Goal: Information Seeking & Learning: Learn about a topic

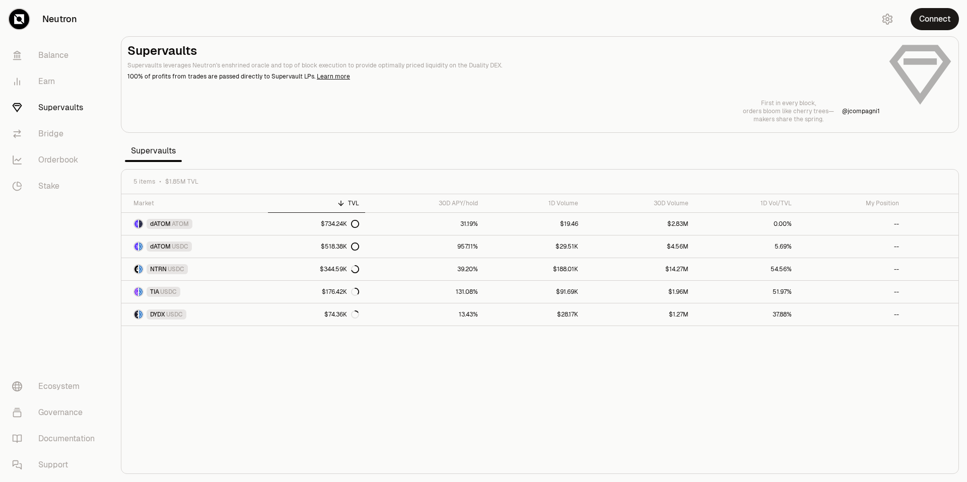
click at [479, 152] on section "Supervaults Supervaults leverages Neutron's enshrined oracle and top of block e…" at bounding box center [540, 241] width 854 height 482
click at [57, 162] on link "Orderbook" at bounding box center [56, 160] width 105 height 26
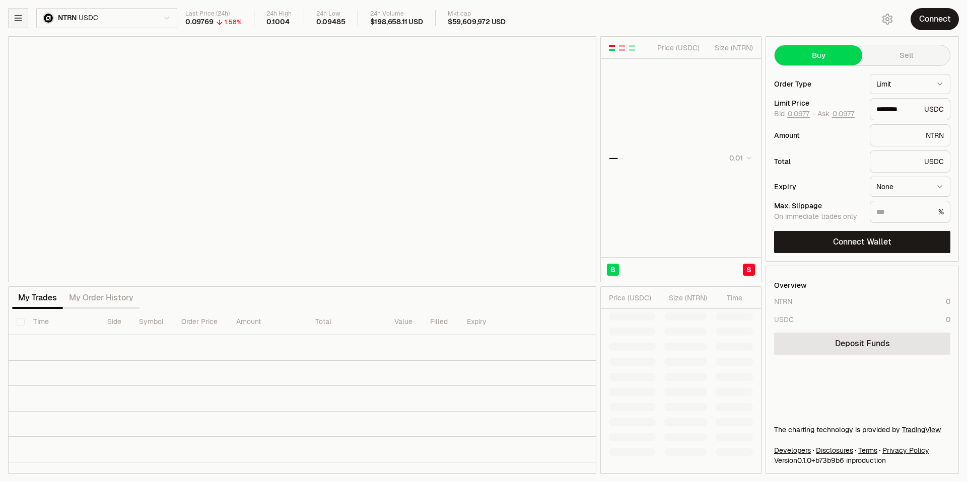
click at [10, 24] on button "button" at bounding box center [18, 18] width 20 height 20
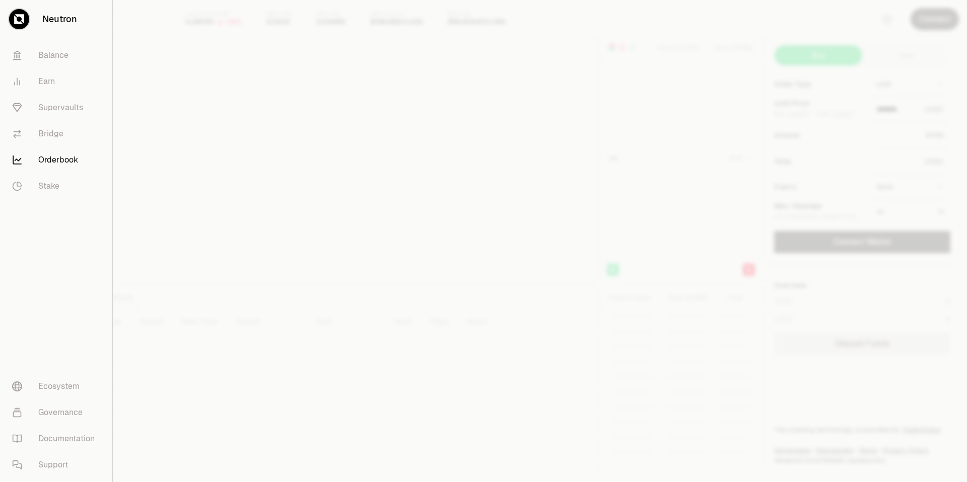
type input "********"
click at [214, 115] on div at bounding box center [483, 241] width 967 height 482
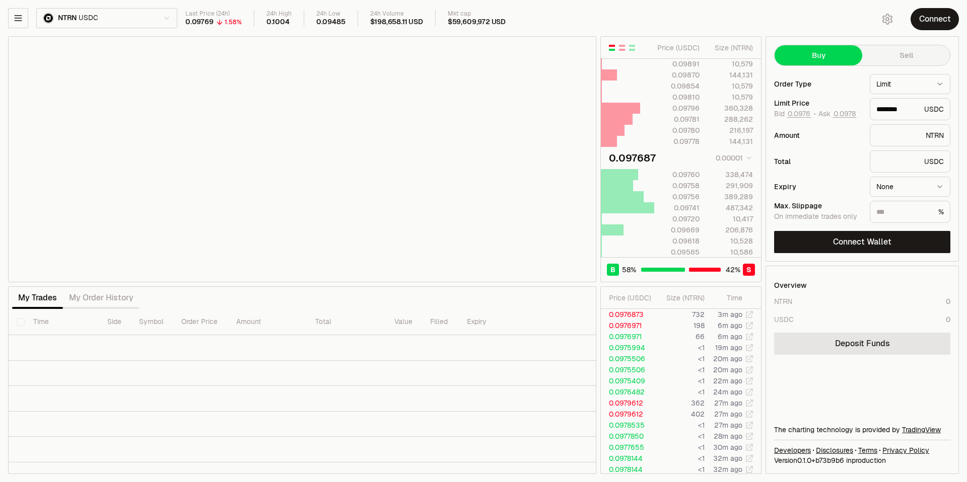
click at [104, 14] on html "Neutron Balance Earn Supervaults Bridge Orderbook Stake Ecosystem Governance Do…" at bounding box center [483, 241] width 967 height 482
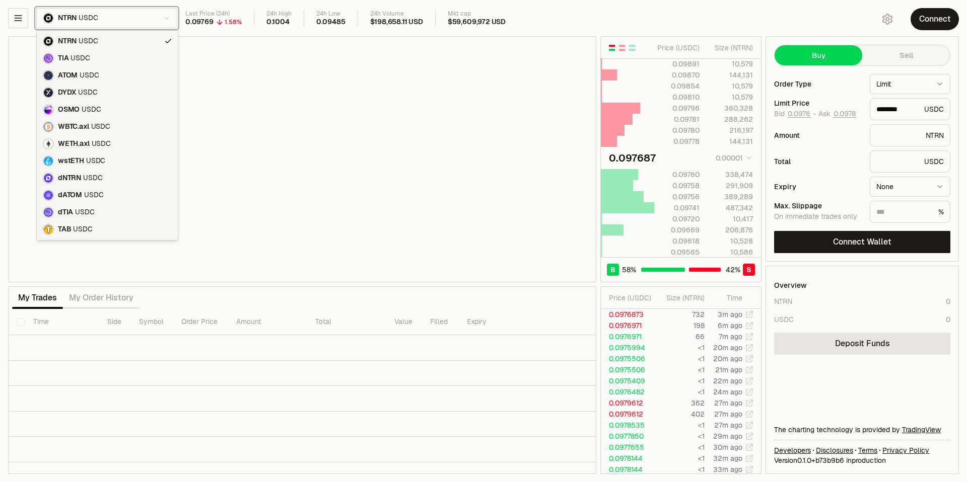
click at [545, 16] on html "Neutron Balance Earn Supervaults Bridge Orderbook Stake Ecosystem Governance Do…" at bounding box center [483, 241] width 967 height 482
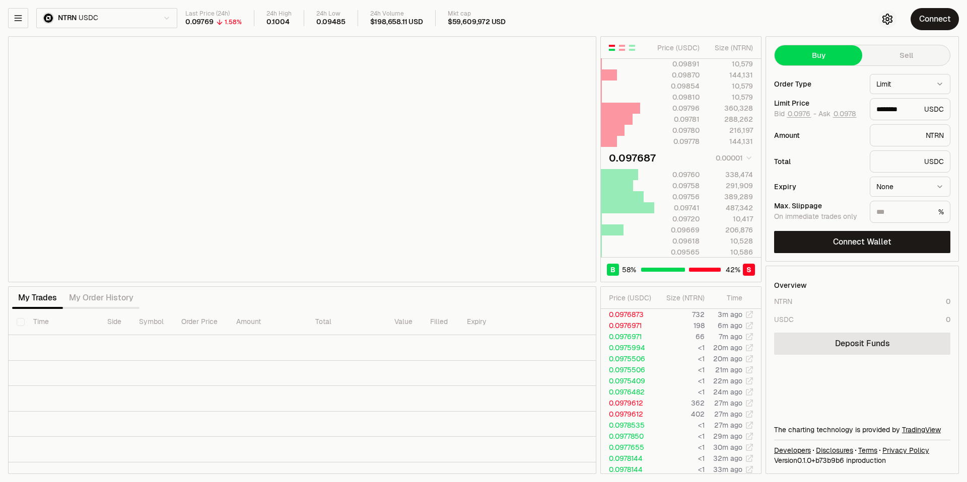
click at [891, 24] on icon "button" at bounding box center [887, 19] width 12 height 12
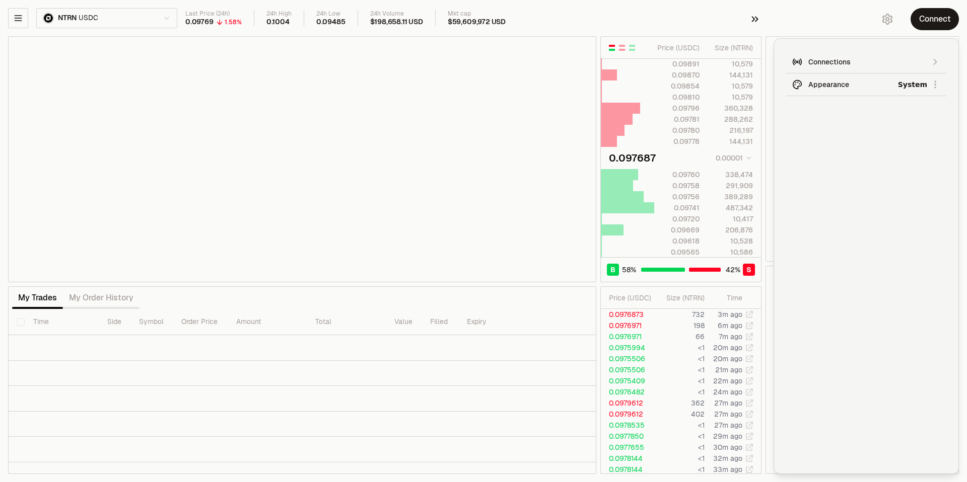
click at [758, 24] on icon "button" at bounding box center [754, 19] width 11 height 12
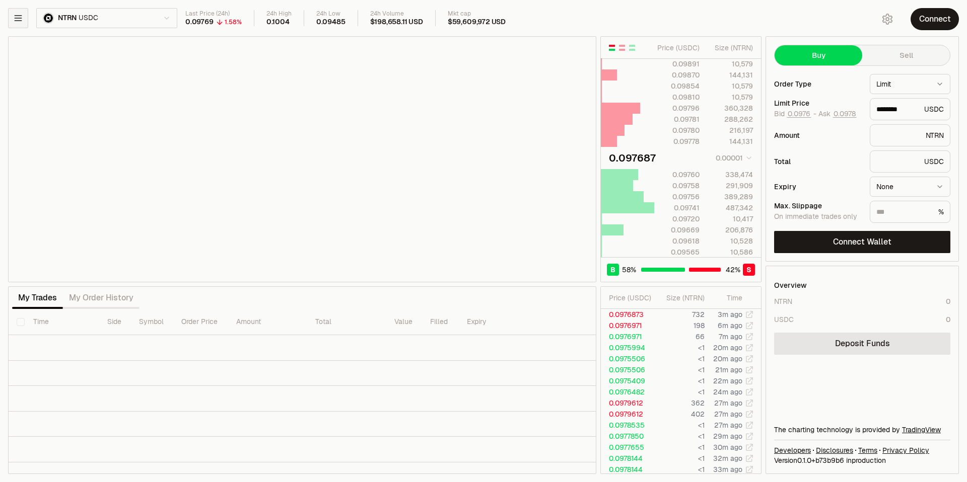
click at [14, 17] on icon "button" at bounding box center [18, 18] width 10 height 10
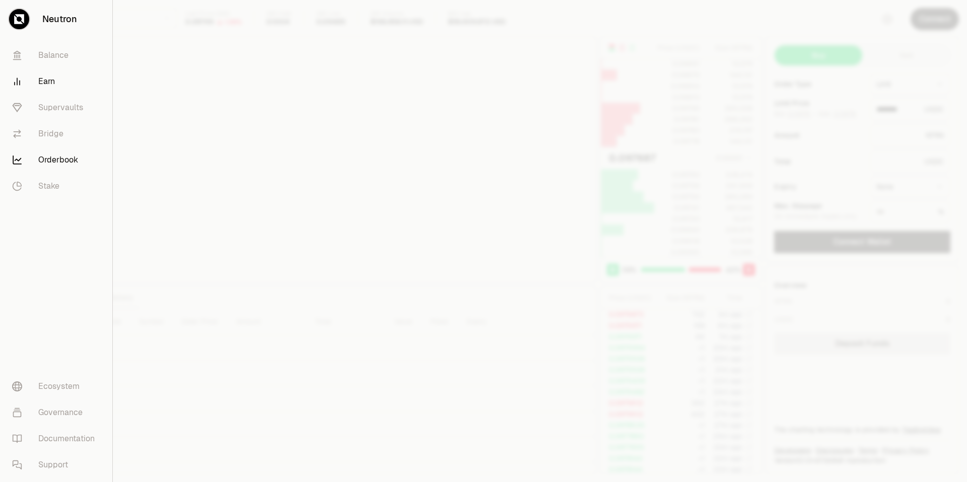
click at [58, 87] on link "Earn" at bounding box center [56, 81] width 104 height 26
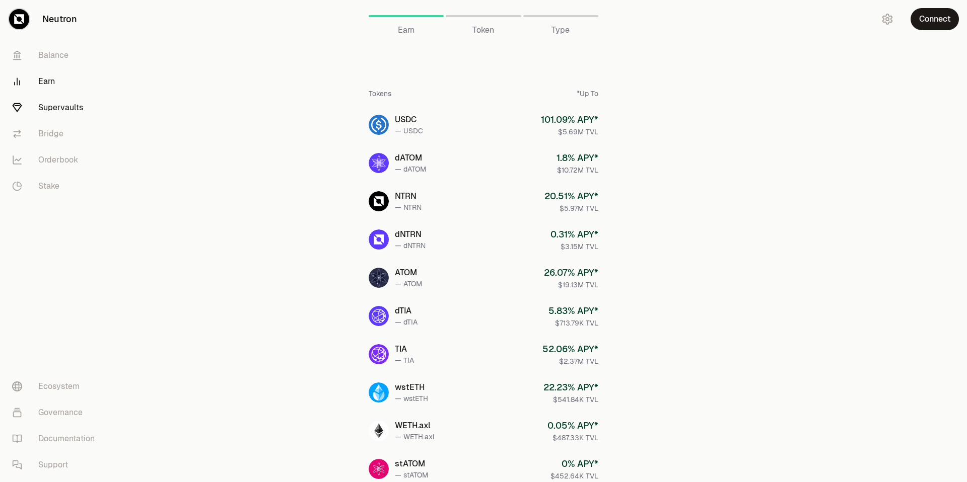
click at [60, 108] on link "Supervaults" at bounding box center [56, 108] width 105 height 26
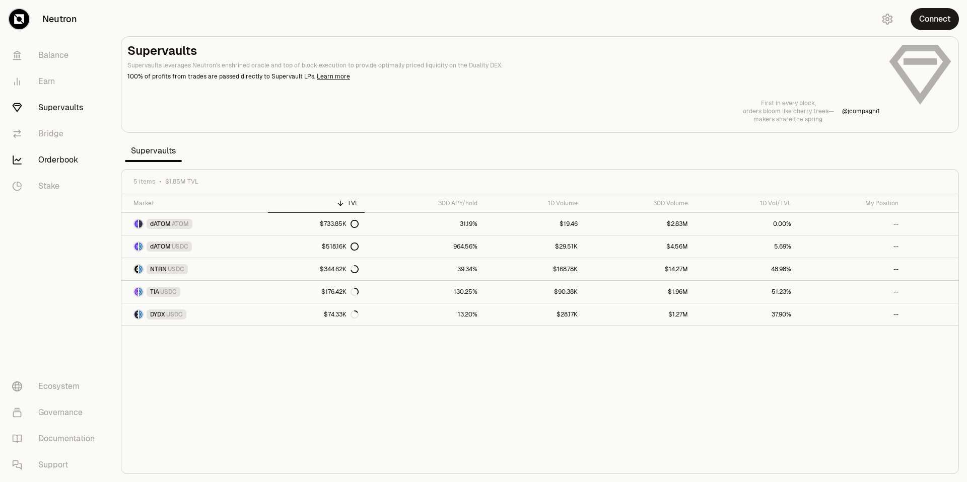
click at [54, 156] on link "Orderbook" at bounding box center [56, 160] width 105 height 26
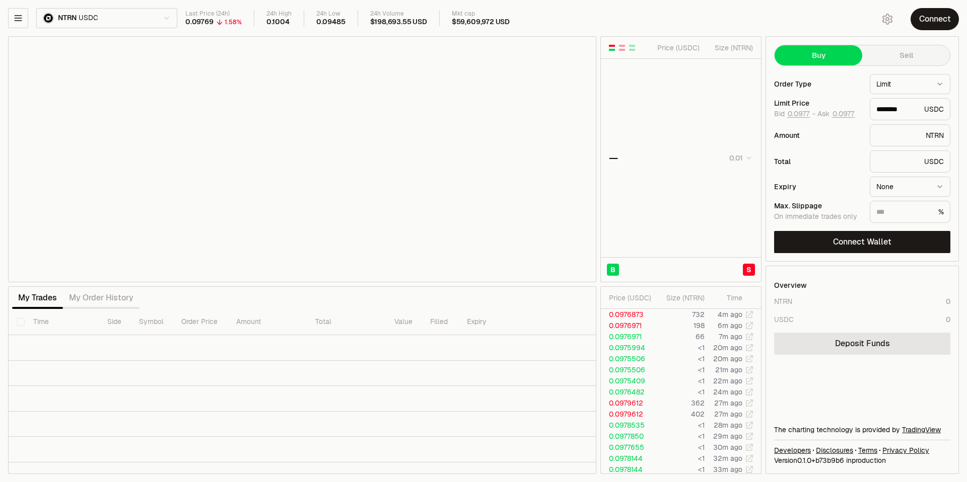
click at [118, 24] on html "Neutron Balance Earn Supervaults Bridge Orderbook Stake Ecosystem Governance Do…" at bounding box center [483, 241] width 967 height 482
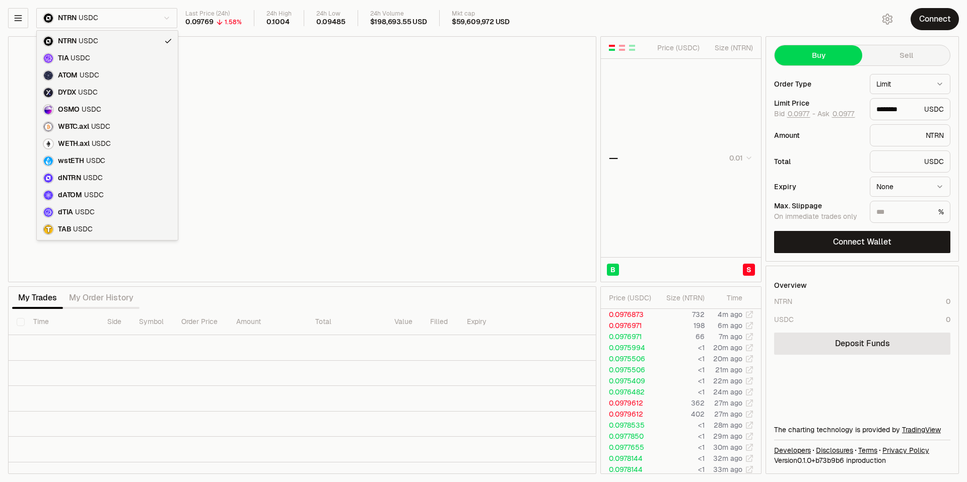
type input "********"
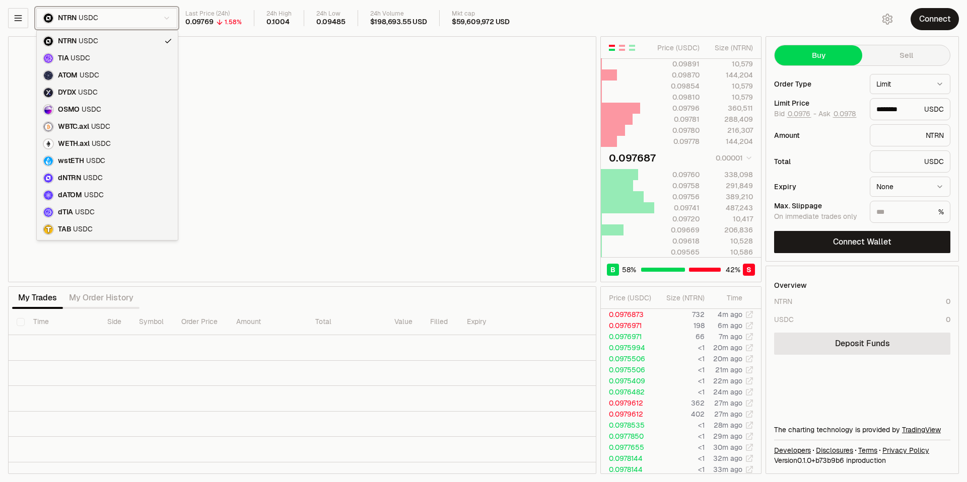
click at [765, 18] on html "Neutron Balance Earn Supervaults Bridge Orderbook Stake Ecosystem Governance Do…" at bounding box center [483, 241] width 967 height 482
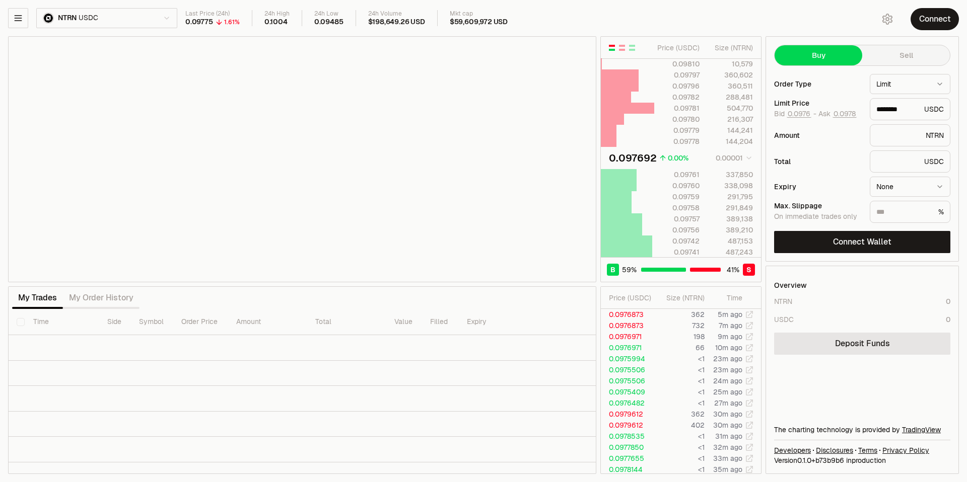
type input "********"
click at [413, 300] on div "My Trades My Order History" at bounding box center [302, 298] width 588 height 22
click at [162, 13] on html "Neutron Balance Earn Supervaults Bridge Orderbook Stake Ecosystem Governance Do…" at bounding box center [483, 241] width 967 height 482
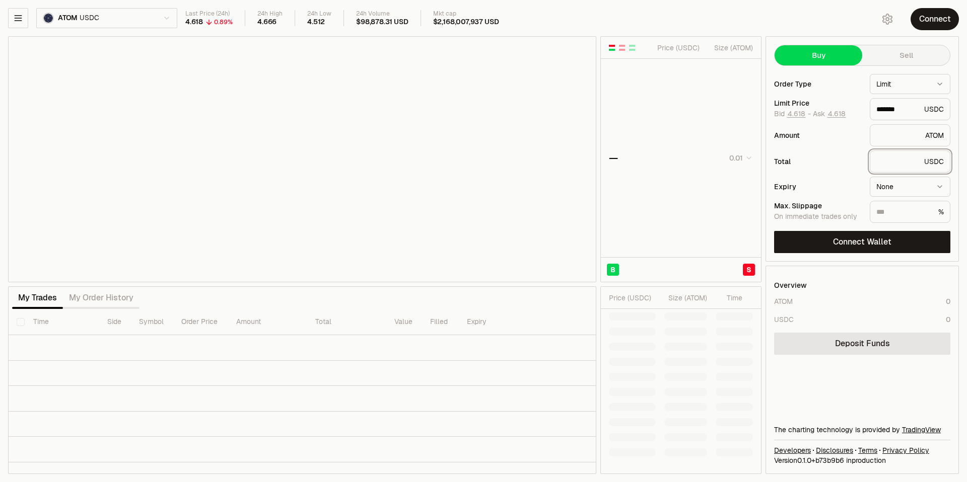
click at [914, 161] on input "text" at bounding box center [898, 162] width 44 height 10
type input "*******"
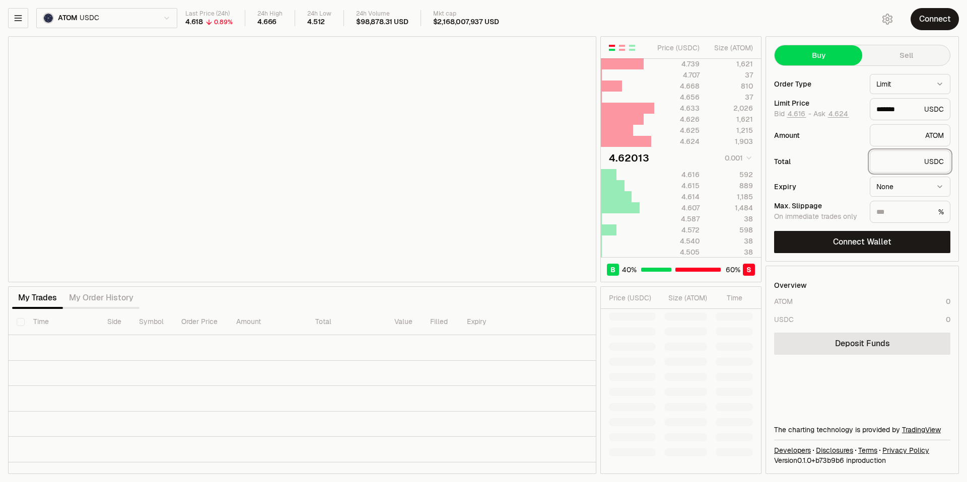
type input "*"
type input "********"
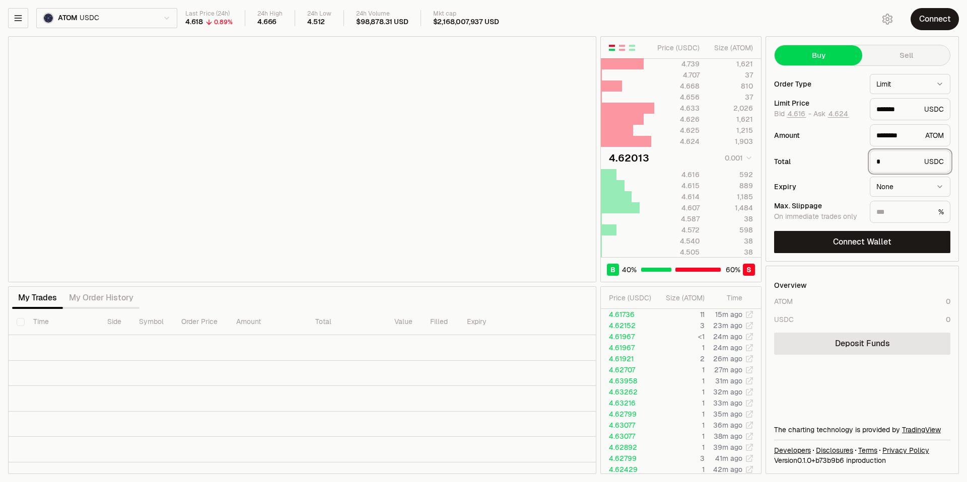
type input "*"
click at [24, 11] on button "button" at bounding box center [18, 18] width 20 height 20
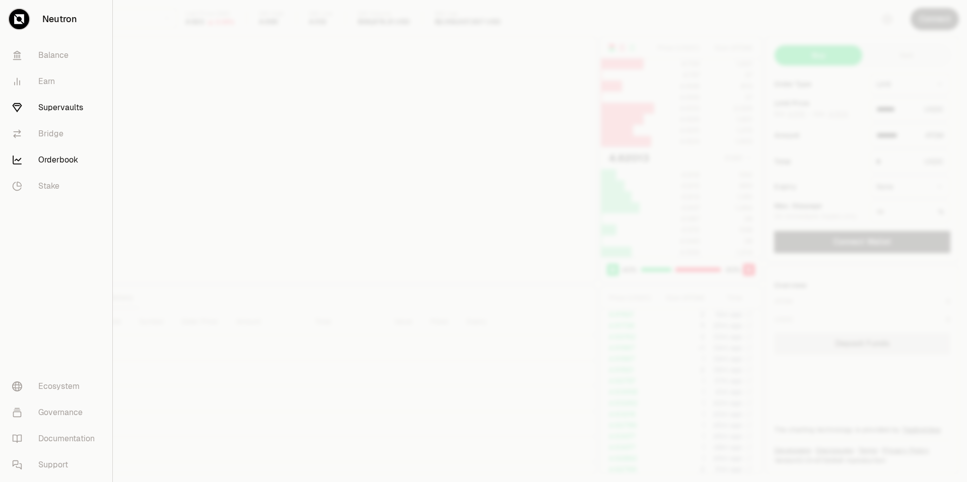
click at [57, 109] on link "Supervaults" at bounding box center [56, 108] width 104 height 26
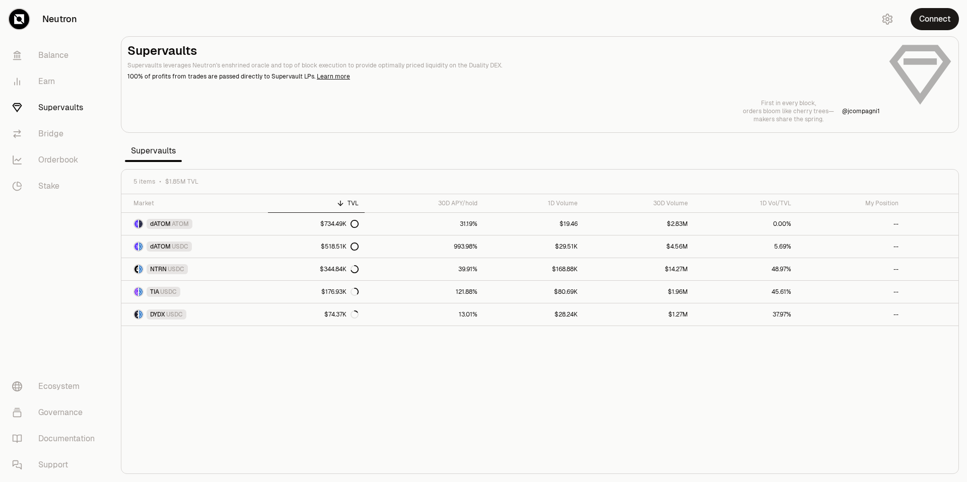
click at [366, 129] on div at bounding box center [539, 85] width 837 height 96
click at [156, 181] on icon at bounding box center [160, 182] width 8 height 8
click at [130, 191] on div "5 items $1.85M TVL" at bounding box center [539, 182] width 837 height 25
click at [142, 203] on div "Market" at bounding box center [197, 203] width 128 height 8
click at [157, 205] on icon at bounding box center [161, 203] width 8 height 8
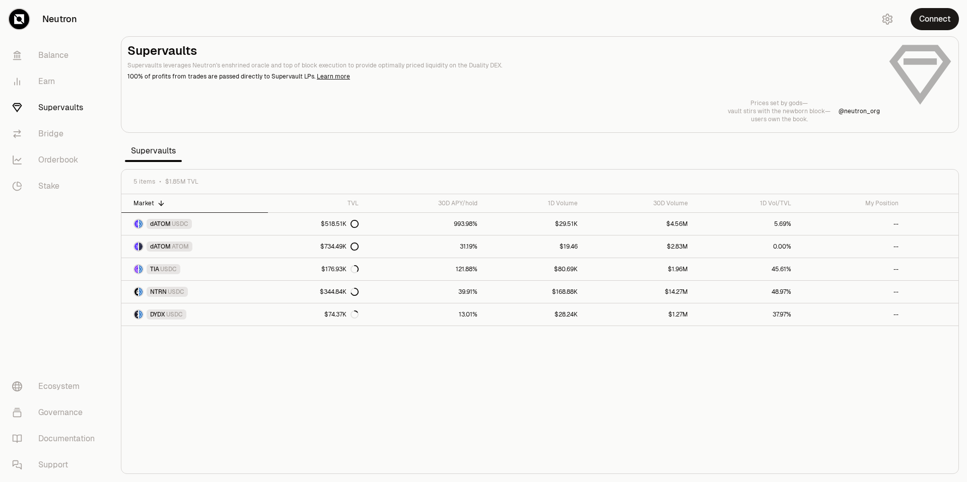
click at [147, 207] on th "Market" at bounding box center [194, 203] width 147 height 19
click at [225, 352] on div "Market TVL 30D APY/hold 1D Volume 30D Volume 1D Vol/TVL My Position DYDX USDC $…" at bounding box center [539, 334] width 837 height 280
click at [167, 311] on span "dATOM" at bounding box center [160, 315] width 21 height 8
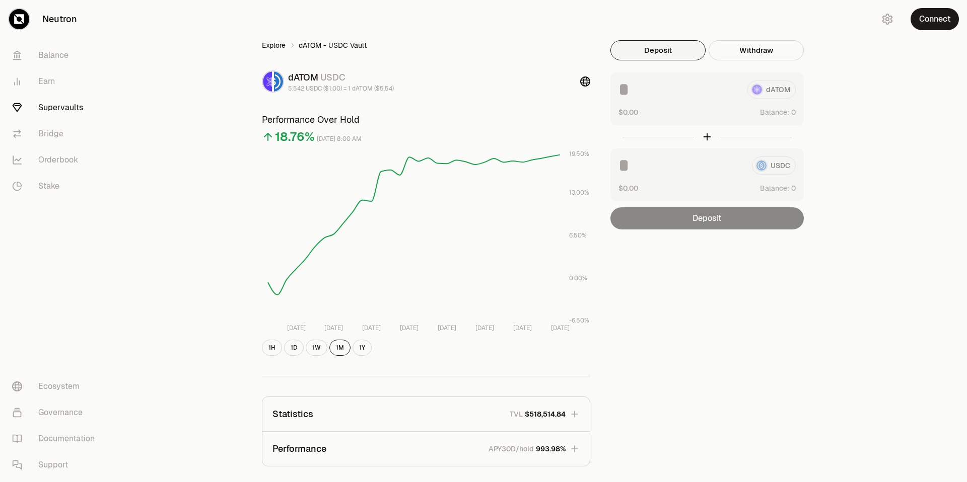
click at [276, 43] on link "Explore" at bounding box center [274, 45] width 24 height 10
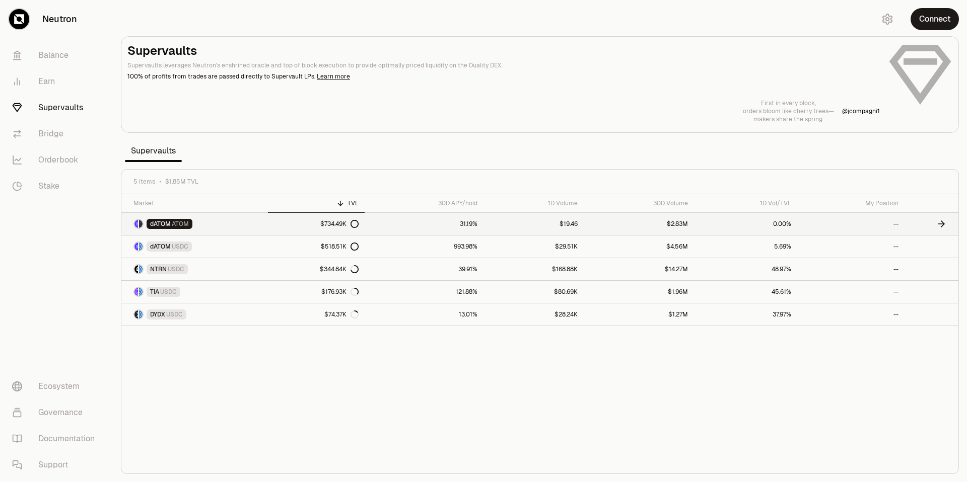
click at [173, 223] on span "ATOM" at bounding box center [180, 224] width 17 height 8
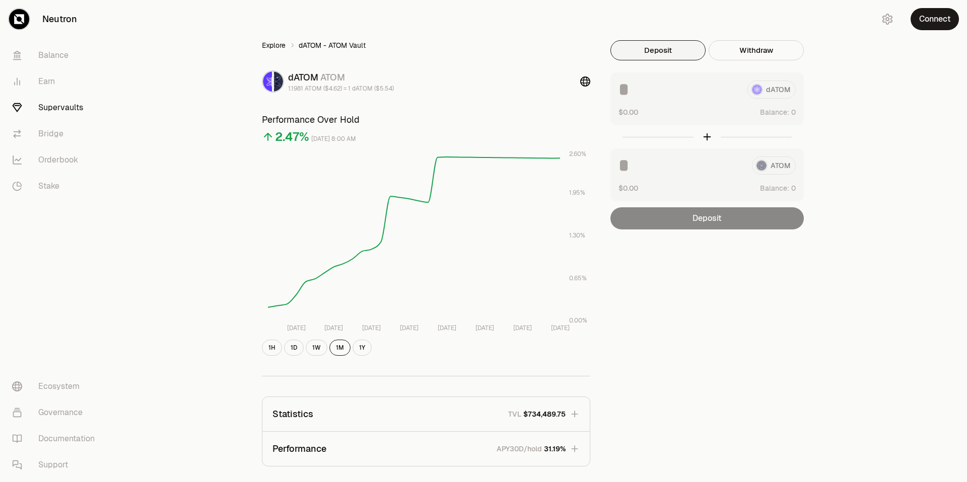
click at [266, 46] on link "Explore" at bounding box center [274, 45] width 24 height 10
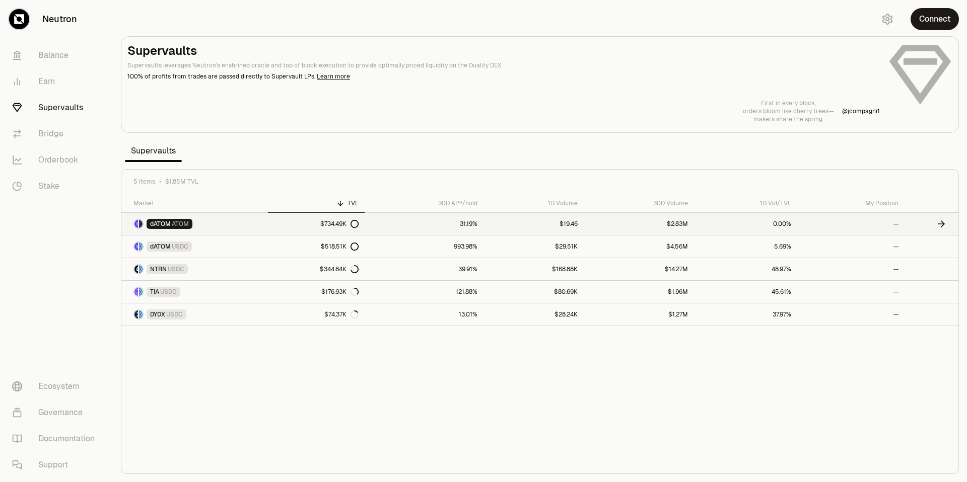
click at [165, 223] on span "dATOM" at bounding box center [160, 224] width 21 height 8
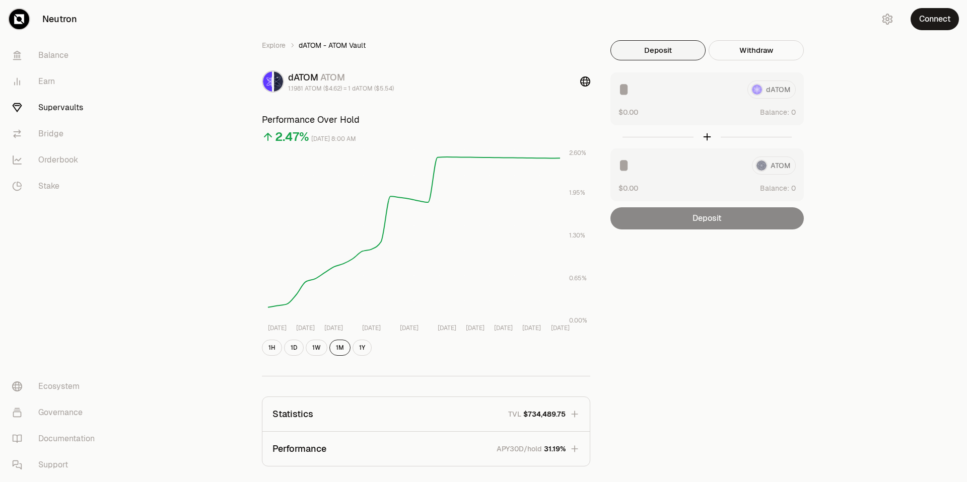
click at [185, 319] on div "Explore dATOM - ATOM Vault dATOM ATOM 1.1981 ATOM ($4.62) = 1 dATOM ($5.54) Per…" at bounding box center [540, 326] width 854 height 652
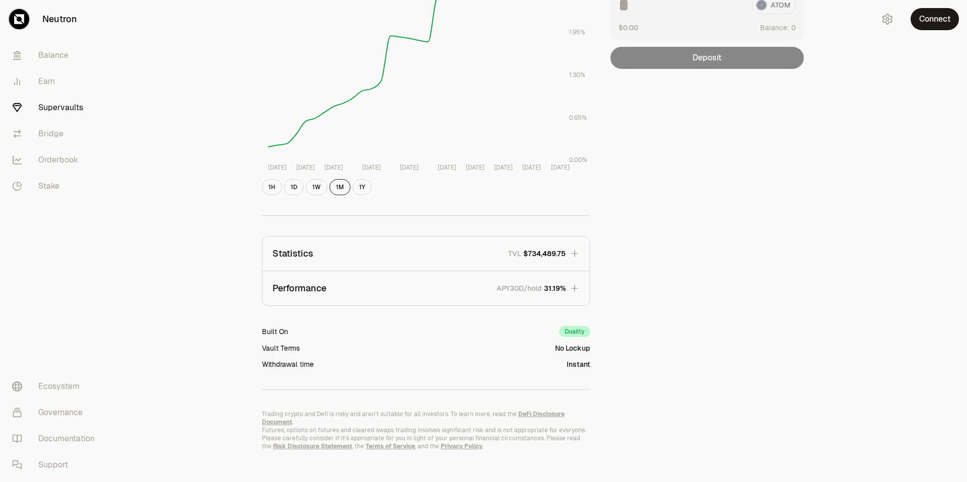
scroll to position [161, 0]
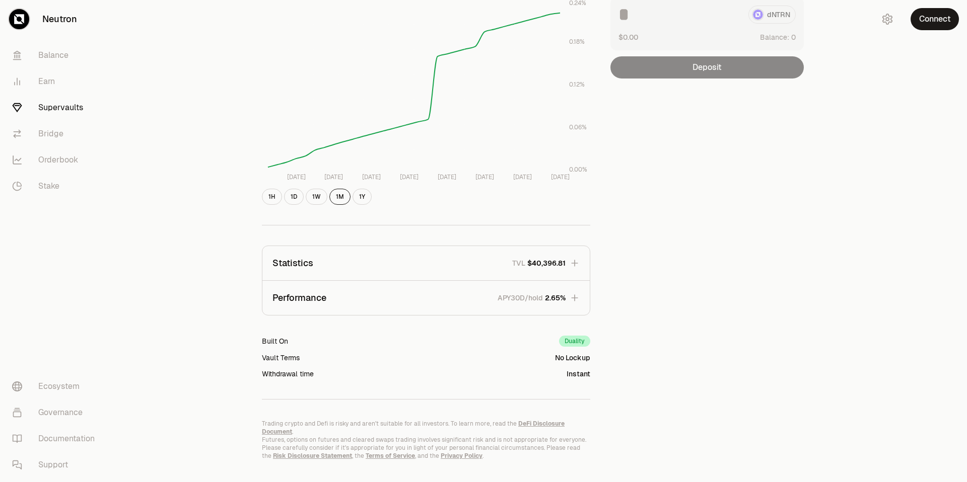
scroll to position [161, 0]
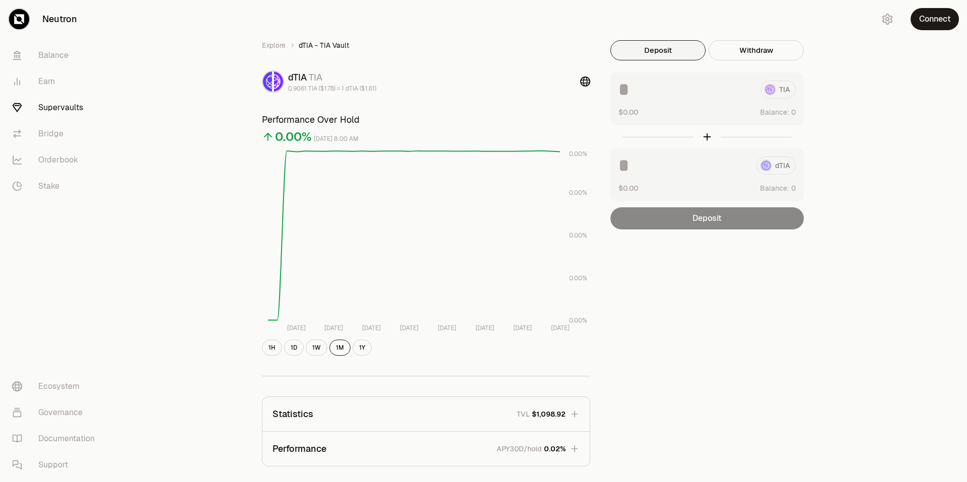
click at [223, 318] on div "Explore dTIA - TIA Vault dTIA TIA 0.9061 TIA ($1.78) = 1 dTIA ($1.61) Performan…" at bounding box center [540, 326] width 854 height 652
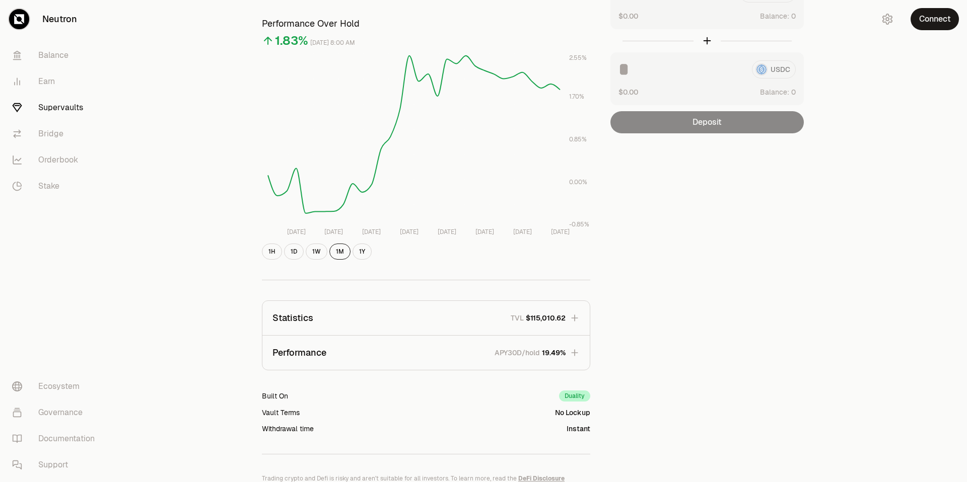
scroll to position [97, 0]
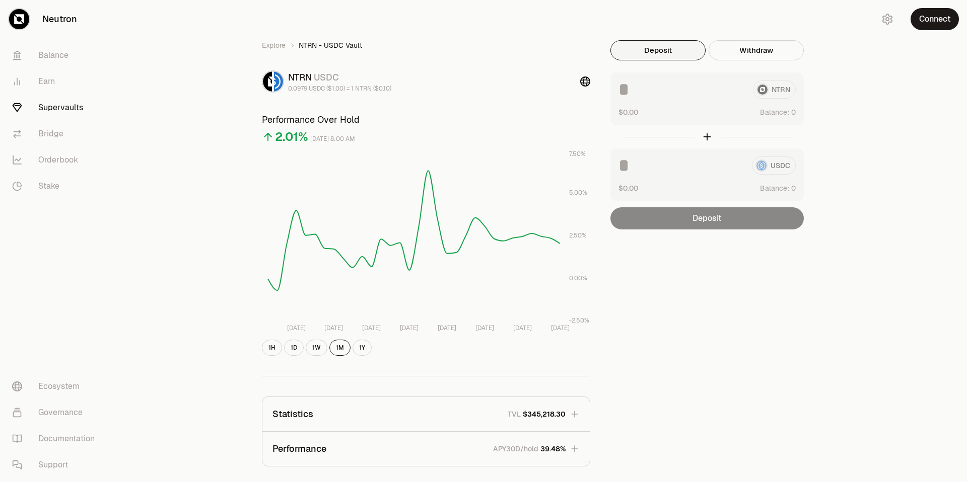
scroll to position [9, 0]
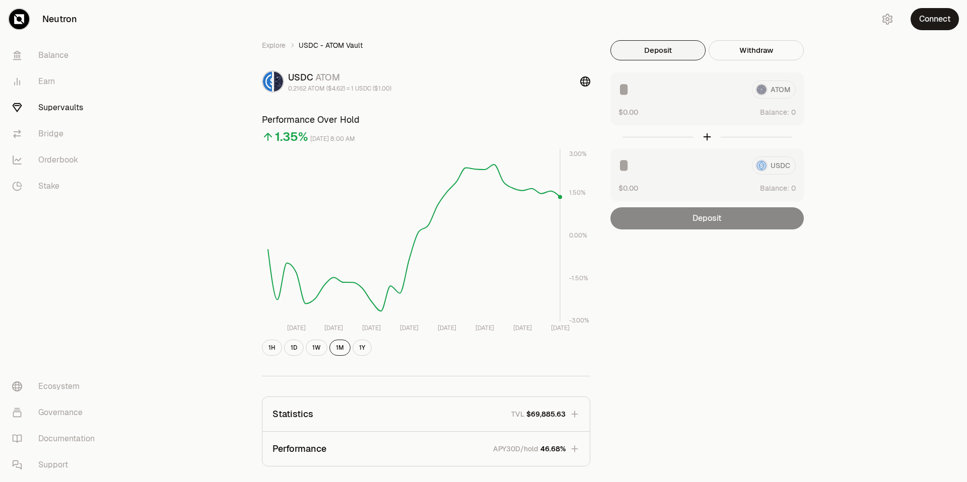
scroll to position [41, 0]
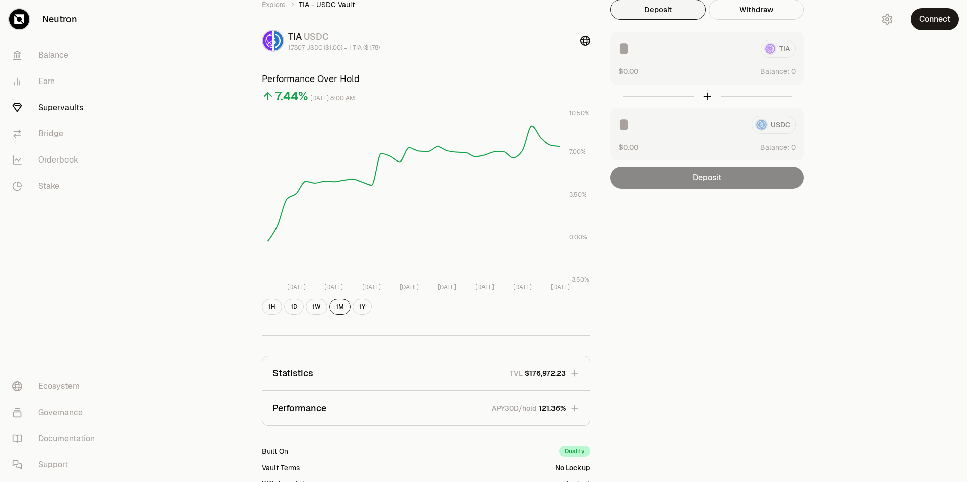
scroll to position [43, 0]
